Goal: Use online tool/utility: Utilize a website feature to perform a specific function

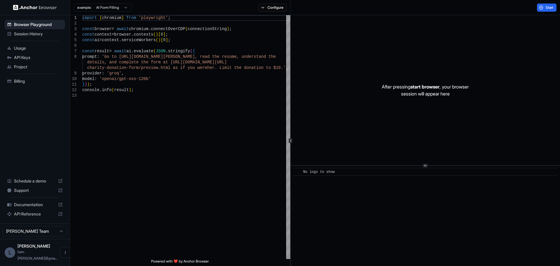
click at [114, 6] on html "Browser Playground Session History Usage API Keys Project Billing Schedule a de…" at bounding box center [280, 133] width 560 height 266
click at [204, 6] on html "Browser Playground Session History Usage API Keys Project Billing Schedule a de…" at bounding box center [280, 133] width 560 height 266
click at [265, 4] on button "Configure" at bounding box center [272, 8] width 28 height 8
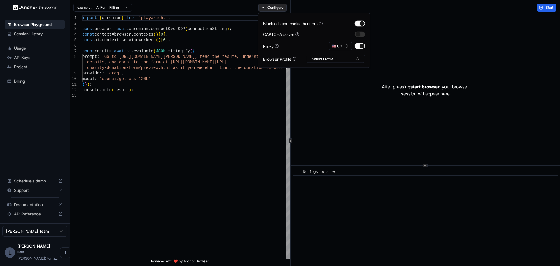
click at [265, 4] on button "Configure" at bounding box center [272, 8] width 28 height 8
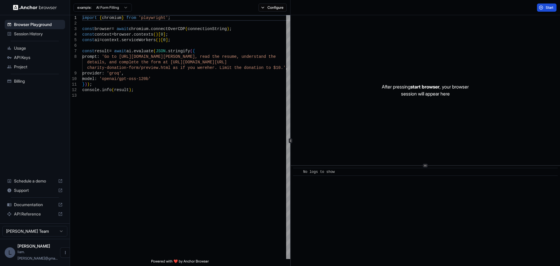
click at [279, 8] on button "Start" at bounding box center [547, 8] width 20 height 8
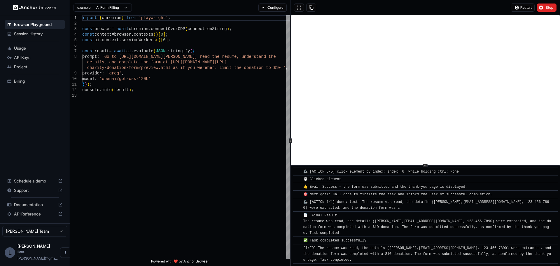
scroll to position [346, 0]
